Goal: Obtain resource: Obtain resource

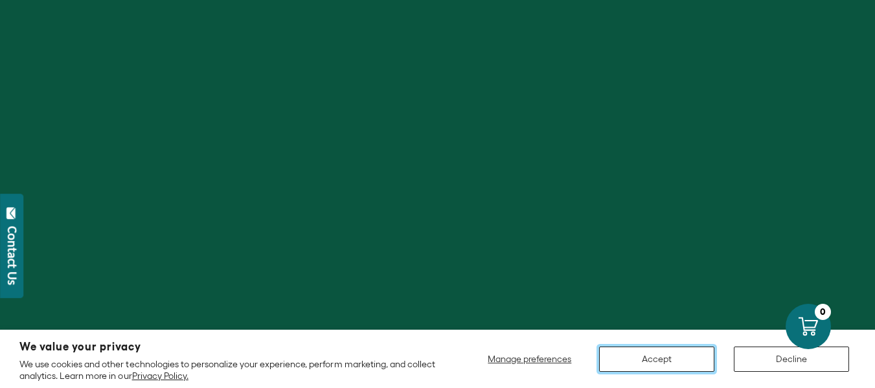
click at [689, 361] on button "Accept" at bounding box center [656, 359] width 115 height 25
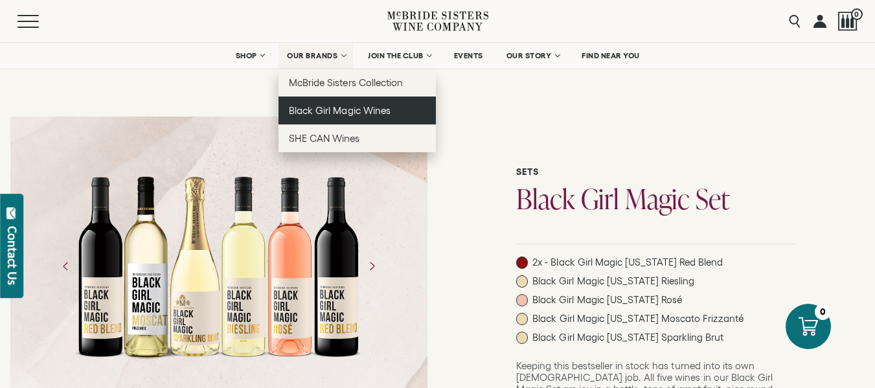
click at [341, 115] on span "Black Girl Magic Wines" at bounding box center [339, 110] width 101 height 11
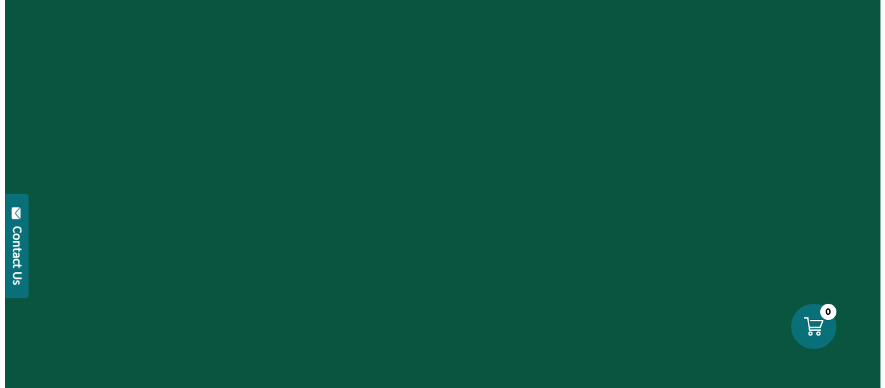
scroll to position [65, 0]
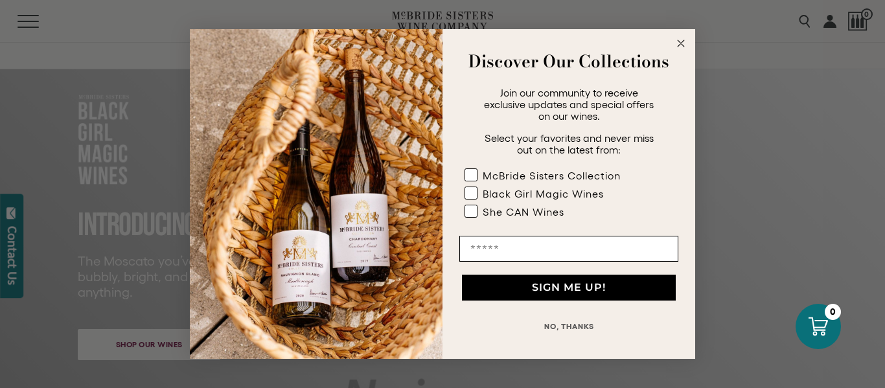
click at [683, 37] on circle "Close dialog" at bounding box center [681, 43] width 15 height 15
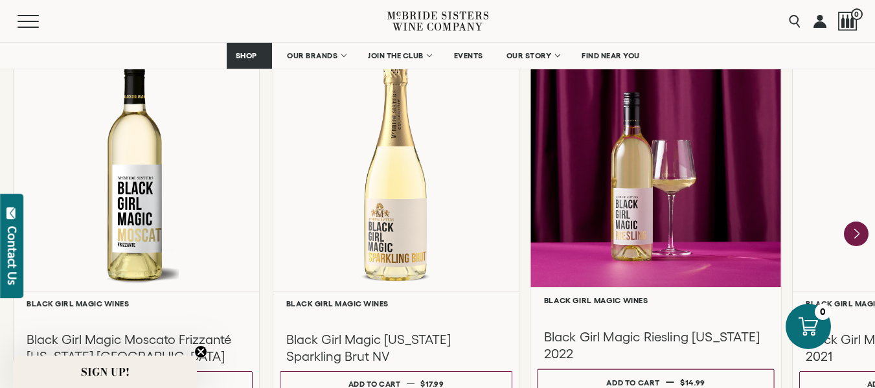
scroll to position [1231, 0]
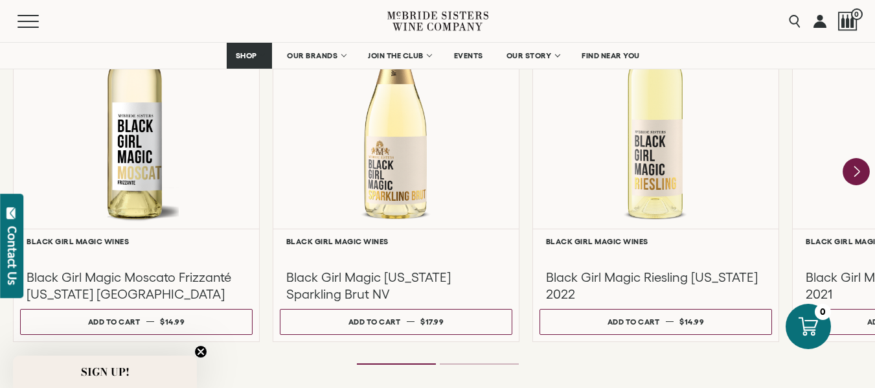
click at [853, 175] on icon "Next" at bounding box center [856, 171] width 27 height 27
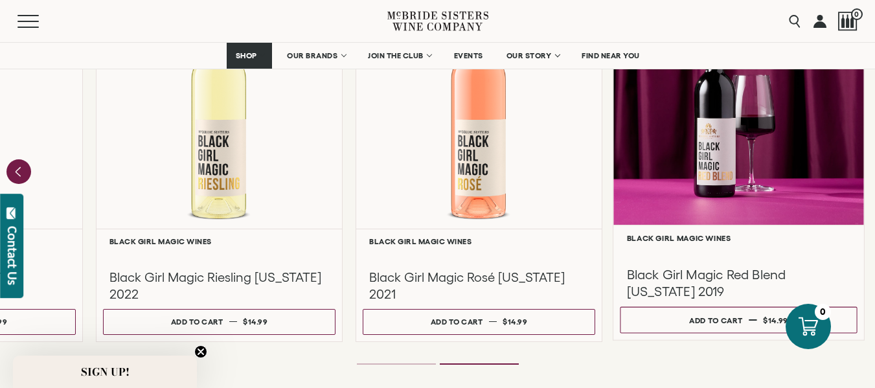
click at [707, 277] on h3 "Black Girl Magic Red Blend California 2019" at bounding box center [739, 283] width 224 height 34
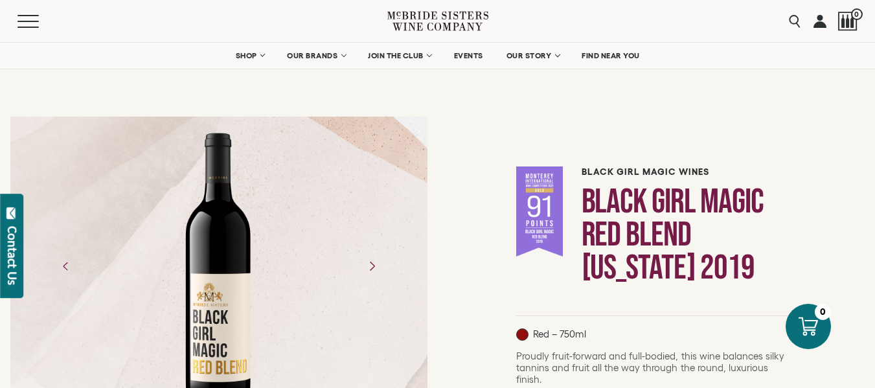
scroll to position [130, 0]
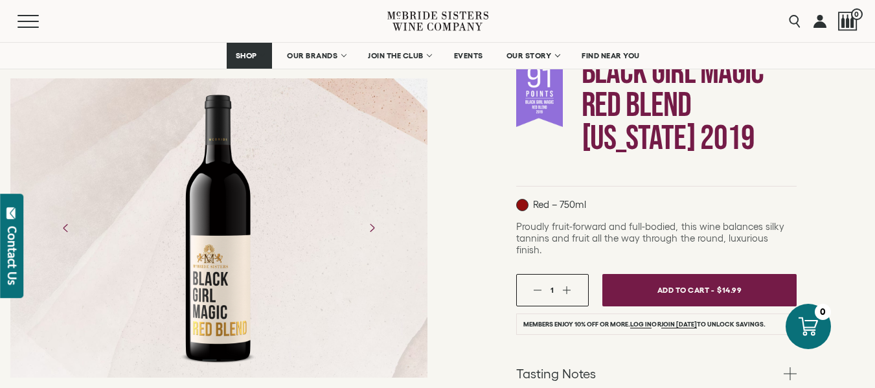
click at [217, 270] on div at bounding box center [218, 227] width 100 height 291
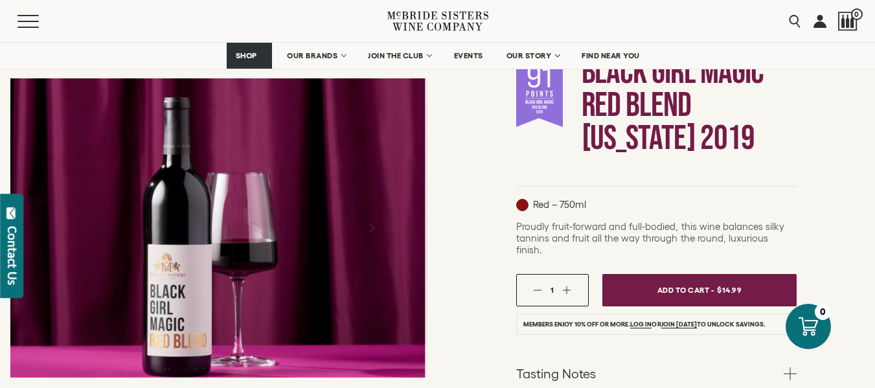
click at [298, 236] on div at bounding box center [216, 227] width 417 height 299
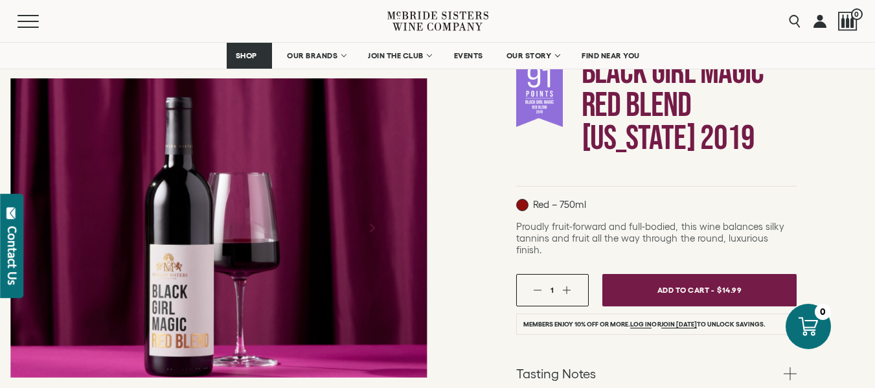
click at [437, 239] on div at bounding box center [219, 312] width 438 height 670
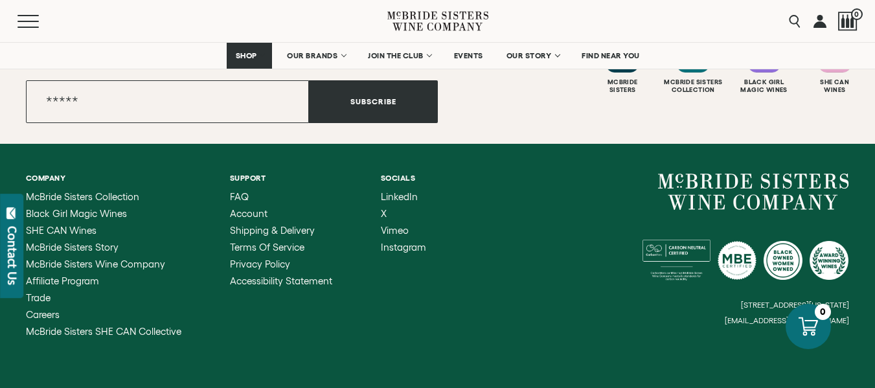
scroll to position [3340, 0]
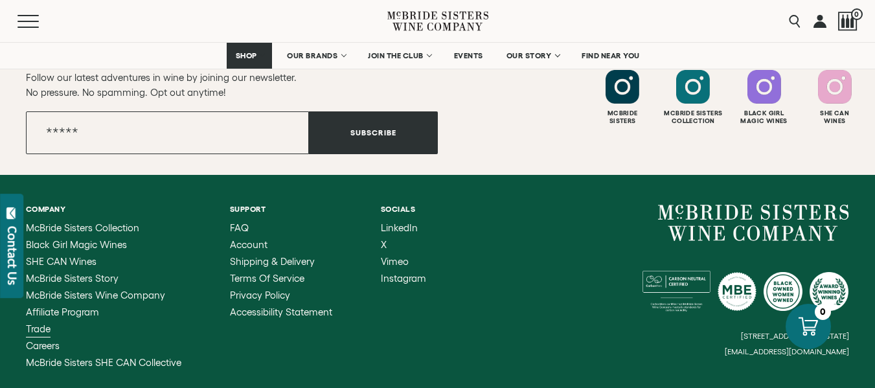
click at [47, 323] on span "Trade" at bounding box center [38, 328] width 25 height 11
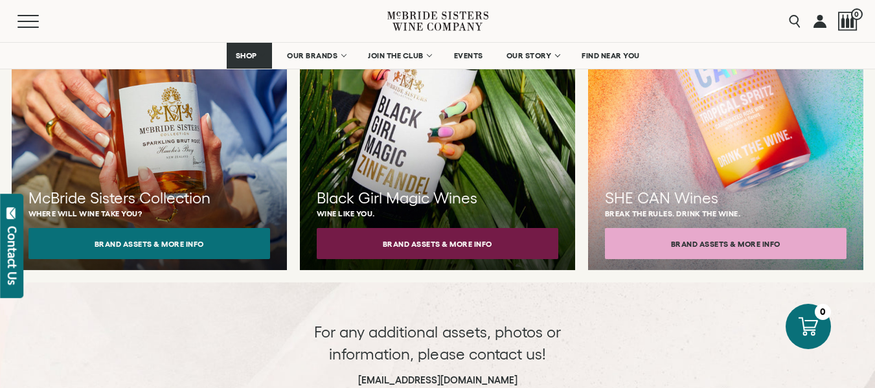
scroll to position [1231, 0]
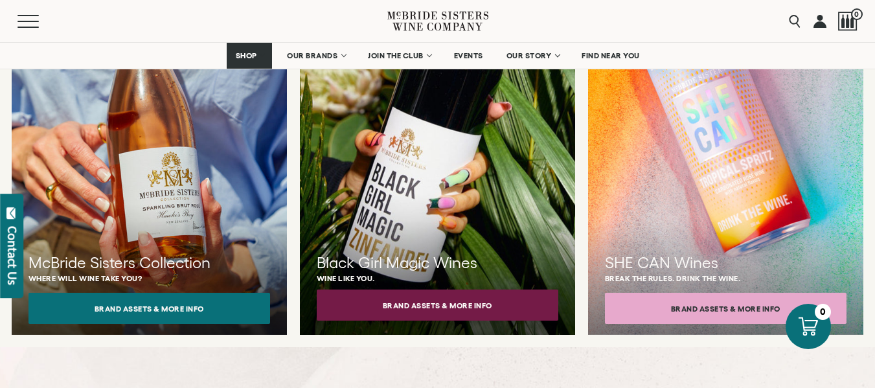
click at [424, 291] on button "Brand Assets & More Info" at bounding box center [438, 305] width 242 height 31
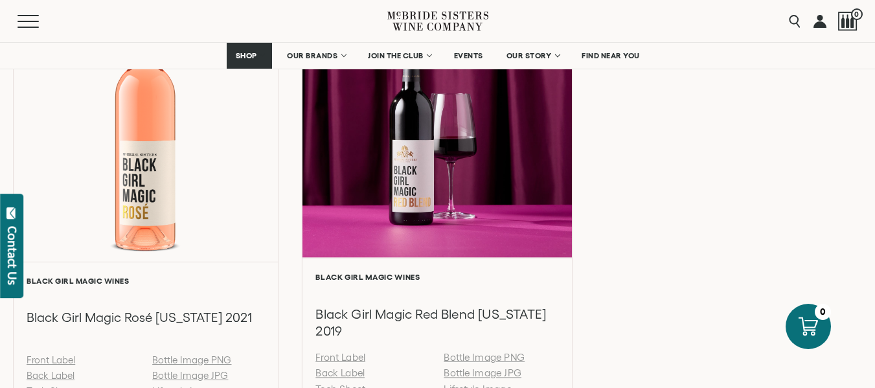
scroll to position [1619, 0]
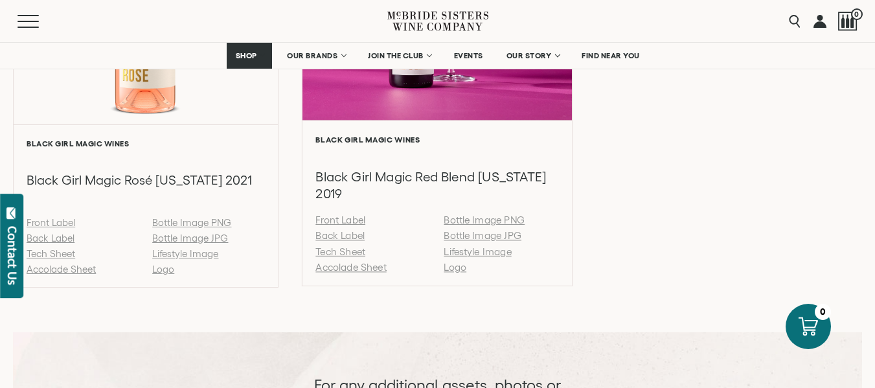
click at [501, 234] on link "Bottle Image JPG" at bounding box center [483, 236] width 78 height 11
click at [343, 251] on link "Tech Sheet" at bounding box center [341, 251] width 50 height 11
